Goal: Check status: Check status

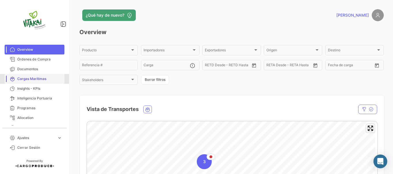
click at [35, 80] on span "Cargas Marítimas" at bounding box center [39, 78] width 45 height 5
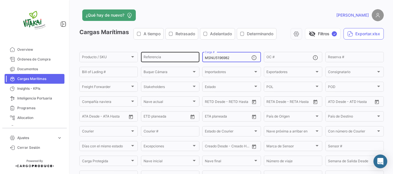
drag, startPoint x: 232, startPoint y: 58, endPoint x: 175, endPoint y: 58, distance: 57.2
click at [0, 0] on div "Producto / SKU Producto / SKU Referencia MSNU5196982 Carga # OC # Reserva # Bil…" at bounding box center [0, 0] width 0 height 0
paste input "FBIU5715303"
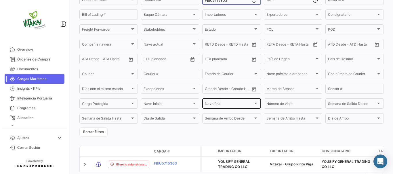
scroll to position [85, 0]
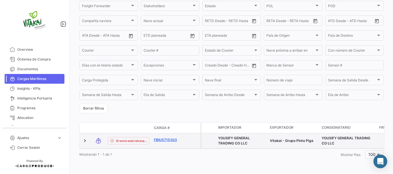
type input "FBIU5715303"
click at [163, 138] on link "FBIU5715303" at bounding box center [169, 140] width 30 height 5
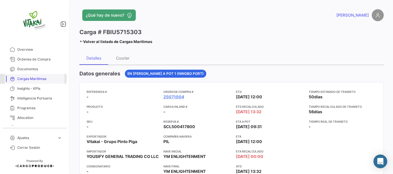
click at [31, 77] on span "Cargas Marítimas" at bounding box center [39, 78] width 45 height 5
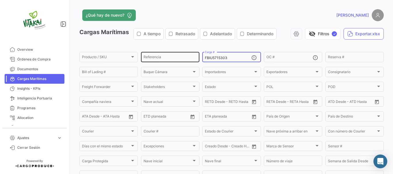
drag, startPoint x: 228, startPoint y: 59, endPoint x: 196, endPoint y: 61, distance: 31.7
click at [0, 0] on div "Producto / SKU Producto / SKU Referencia FBIU5715303 Carga # OC # Reserva # Bil…" at bounding box center [0, 0] width 0 height 0
paste input "OTPU6506928"
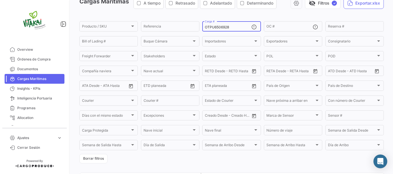
scroll to position [85, 0]
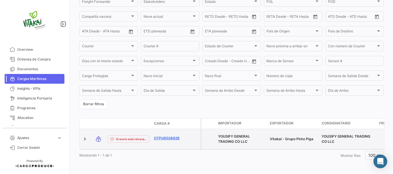
type input "OTPU6506928"
click at [170, 136] on link "OTPU6506928" at bounding box center [169, 138] width 30 height 5
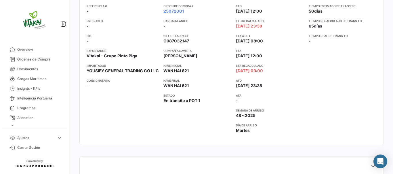
scroll to position [86, 0]
click at [208, 131] on div "Orden de Compra # 25072001 Carga inland # - Bill of Lading # C987032147 Compañí…" at bounding box center [197, 70] width 68 height 135
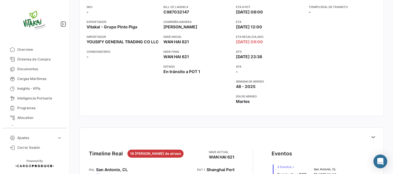
scroll to position [0, 0]
